Goal: Use online tool/utility: Utilize a website feature to perform a specific function

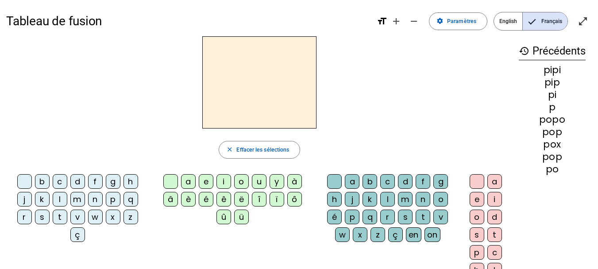
scroll to position [16, 0]
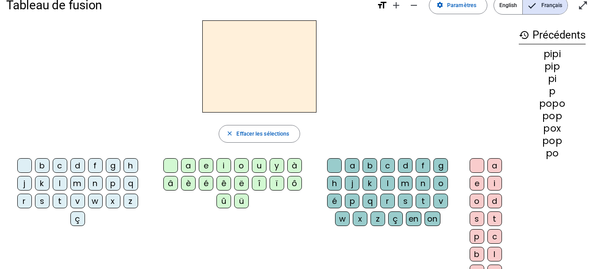
click at [55, 168] on div "c" at bounding box center [60, 165] width 15 height 15
click at [388, 183] on div "l" at bounding box center [387, 183] width 15 height 15
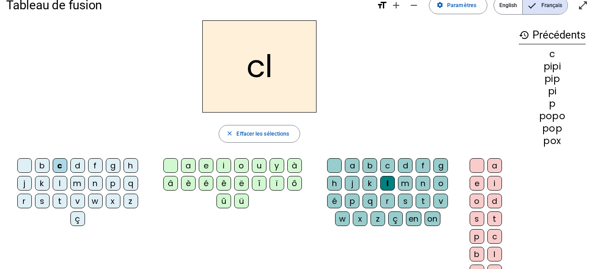
click at [493, 166] on div "a" at bounding box center [494, 165] width 15 height 15
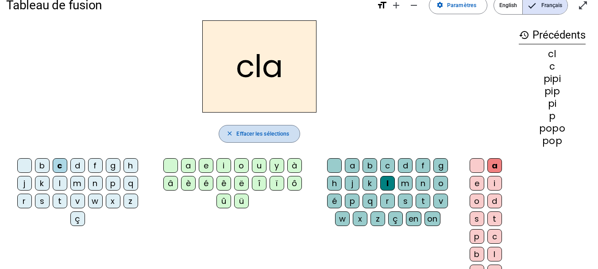
click at [262, 132] on span "Effacer les sélections" at bounding box center [262, 133] width 53 height 9
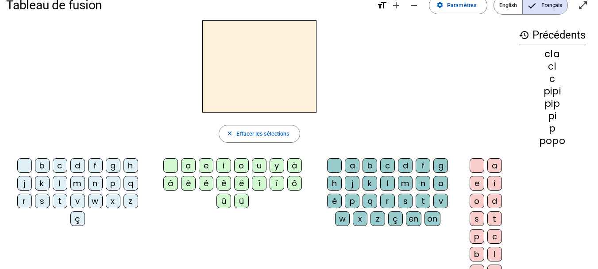
click at [77, 163] on div "d" at bounding box center [77, 165] width 15 height 15
click at [185, 168] on div "a" at bounding box center [188, 165] width 15 height 15
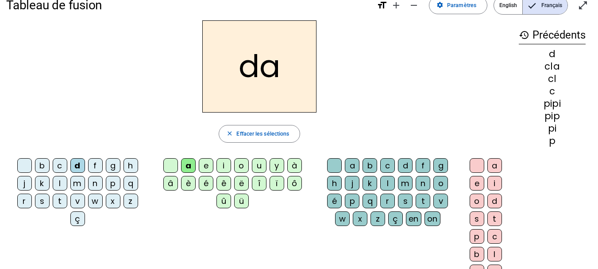
click at [408, 182] on div "m" at bounding box center [405, 183] width 15 height 15
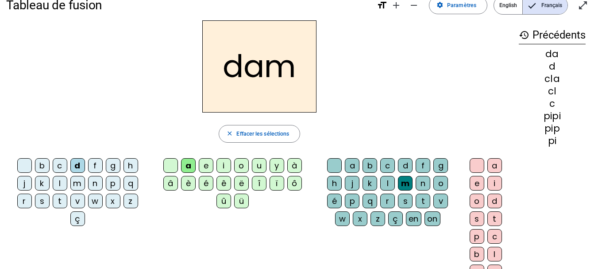
click at [499, 165] on div "a" at bounding box center [494, 165] width 15 height 15
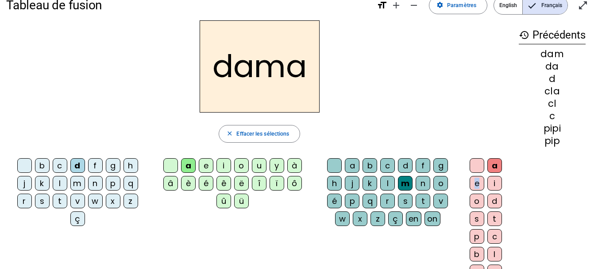
drag, startPoint x: 499, startPoint y: 165, endPoint x: 479, endPoint y: 179, distance: 24.4
click at [479, 179] on div "a e i o d s t p c b l p x" at bounding box center [487, 220] width 44 height 124
click at [476, 182] on div "e" at bounding box center [477, 183] width 15 height 15
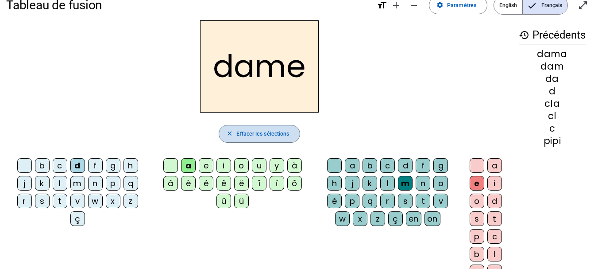
click at [263, 133] on span "Effacer les sélections" at bounding box center [262, 133] width 53 height 9
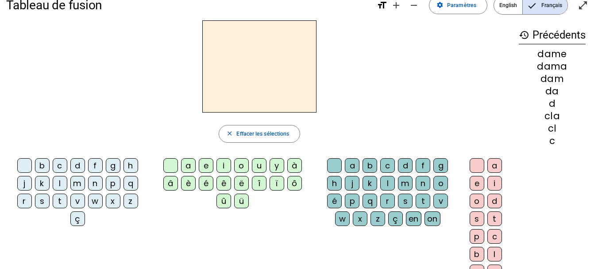
click at [43, 200] on div "s" at bounding box center [42, 200] width 15 height 15
click at [188, 166] on div "a" at bounding box center [188, 165] width 15 height 15
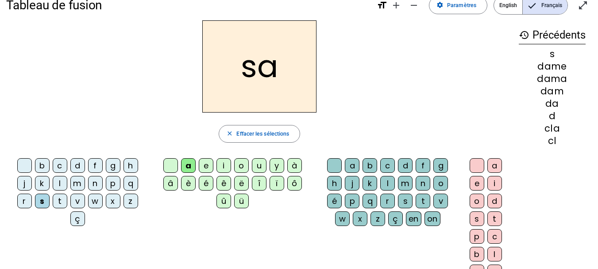
click at [443, 166] on div "g" at bounding box center [440, 165] width 15 height 15
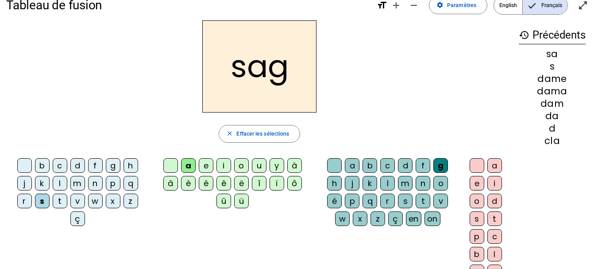
click at [473, 182] on div "e" at bounding box center [477, 183] width 15 height 15
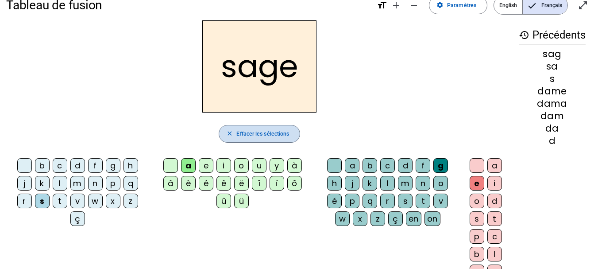
click at [280, 131] on span "Effacer les sélections" at bounding box center [262, 133] width 53 height 9
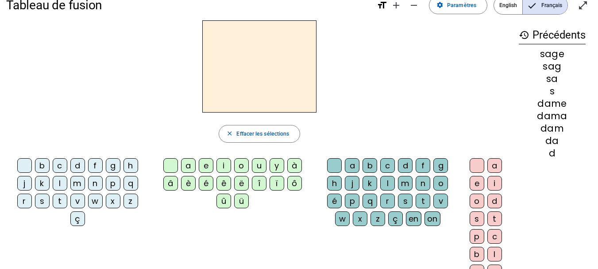
click at [61, 182] on div "l" at bounding box center [60, 183] width 15 height 15
click at [258, 169] on div "u" at bounding box center [259, 165] width 15 height 15
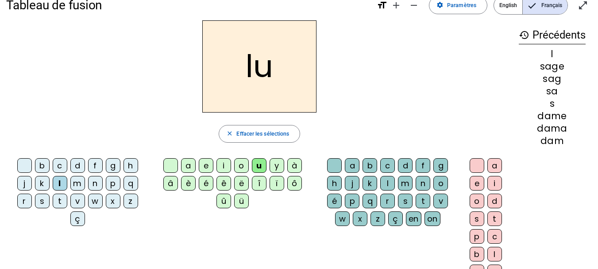
click at [442, 168] on div "g" at bounding box center [440, 165] width 15 height 15
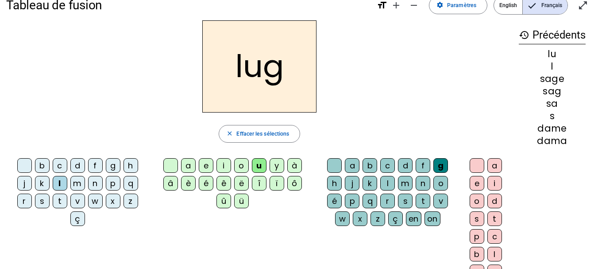
click at [475, 183] on div "e" at bounding box center [477, 183] width 15 height 15
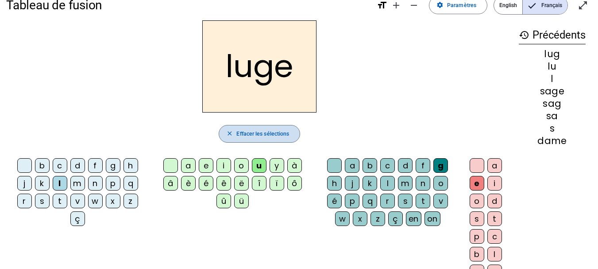
click at [263, 133] on span "Effacer les sélections" at bounding box center [262, 133] width 53 height 9
